Goal: Task Accomplishment & Management: Use online tool/utility

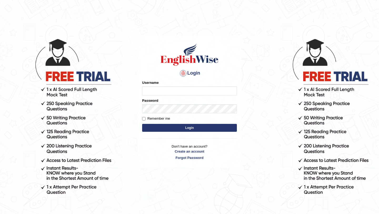
click at [152, 92] on input "Username" at bounding box center [189, 90] width 95 height 9
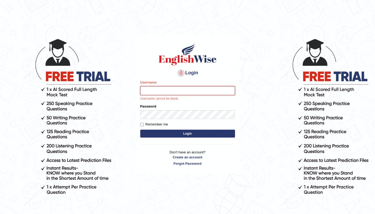
click at [177, 88] on input "Username" at bounding box center [187, 90] width 95 height 9
type input "aliahmad_parramatta"
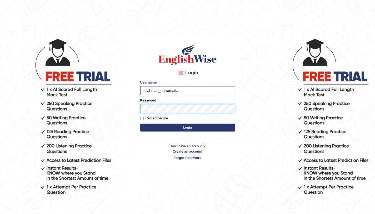
click at [140, 123] on button "Login" at bounding box center [187, 127] width 95 height 8
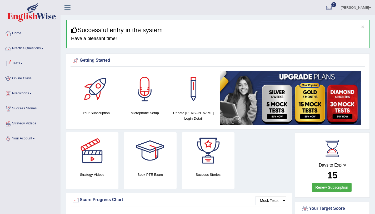
click at [34, 47] on link "Practice Questions" at bounding box center [30, 47] width 60 height 13
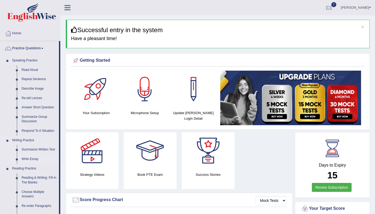
click at [32, 159] on link "Write Essay" at bounding box center [39, 158] width 40 height 9
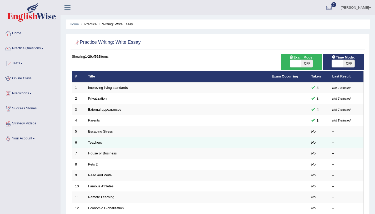
click at [95, 141] on link "Teachers" at bounding box center [95, 142] width 14 height 4
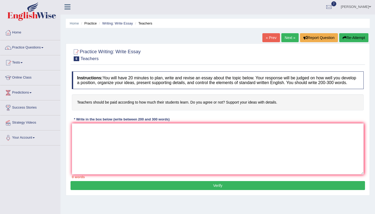
scroll to position [1, 0]
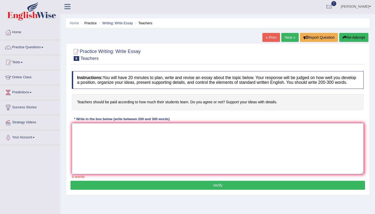
click at [161, 143] on textarea at bounding box center [218, 148] width 292 height 51
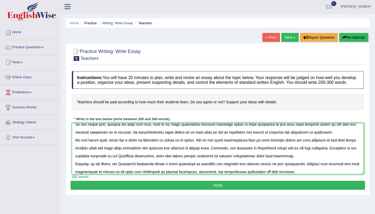
scroll to position [36, 0]
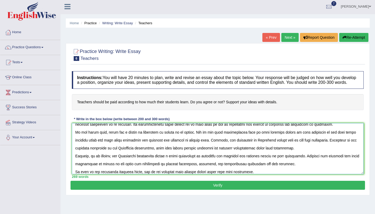
type textarea "On of the most conspicuous trends of [DATE] world is the colossal upsurge in te…"
click at [178, 189] on button "Verify" at bounding box center [218, 185] width 294 height 9
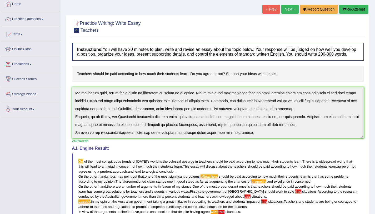
scroll to position [0, 0]
